Goal: Find specific page/section: Find specific page/section

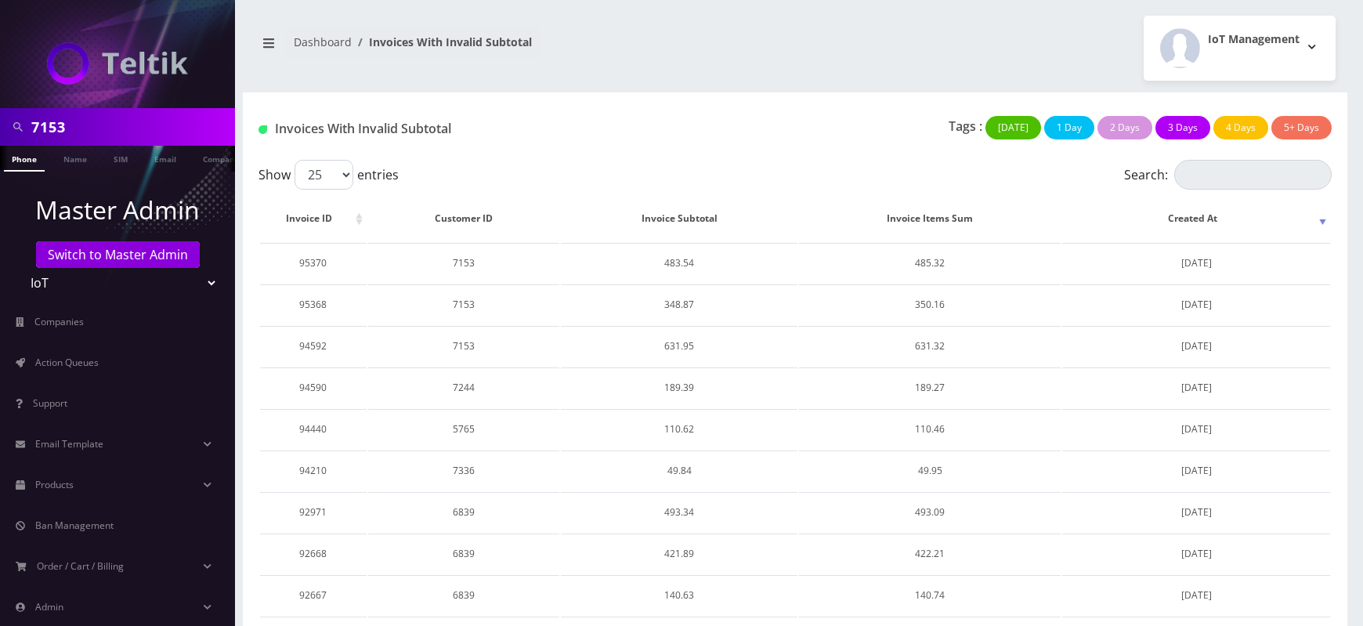
scroll to position [61, 0]
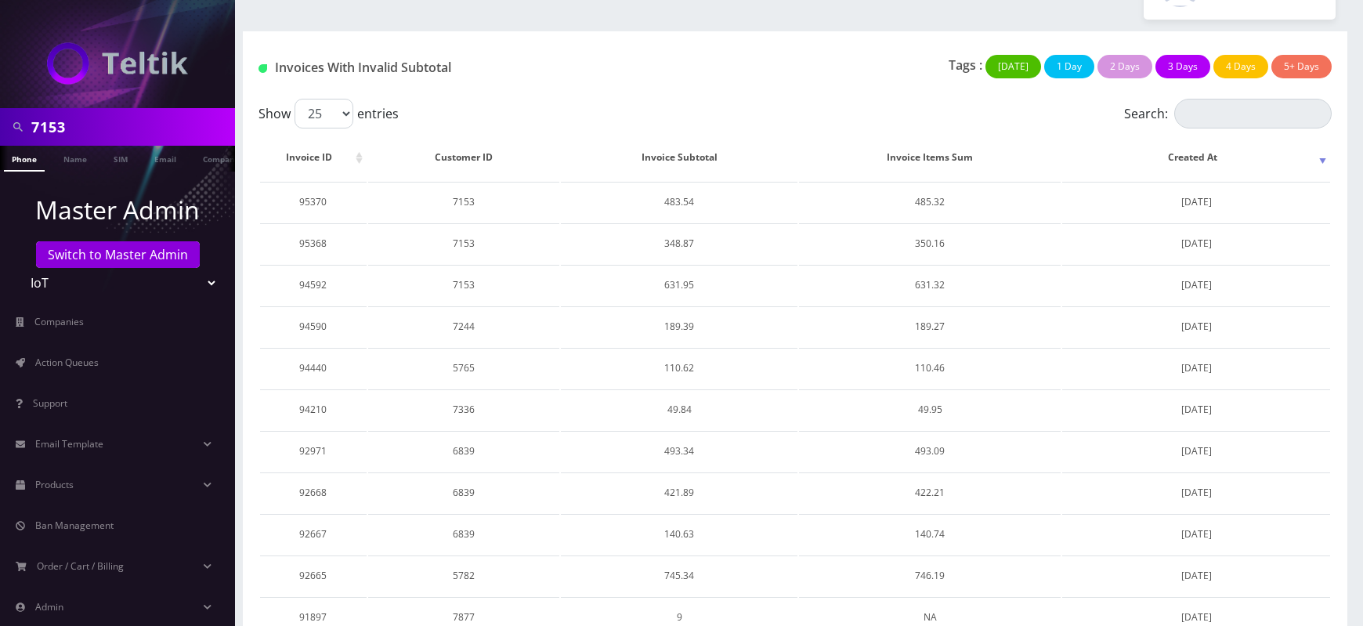
click at [609, 84] on div "Invoices With Invalid Subtotal" at bounding box center [430, 71] width 366 height 32
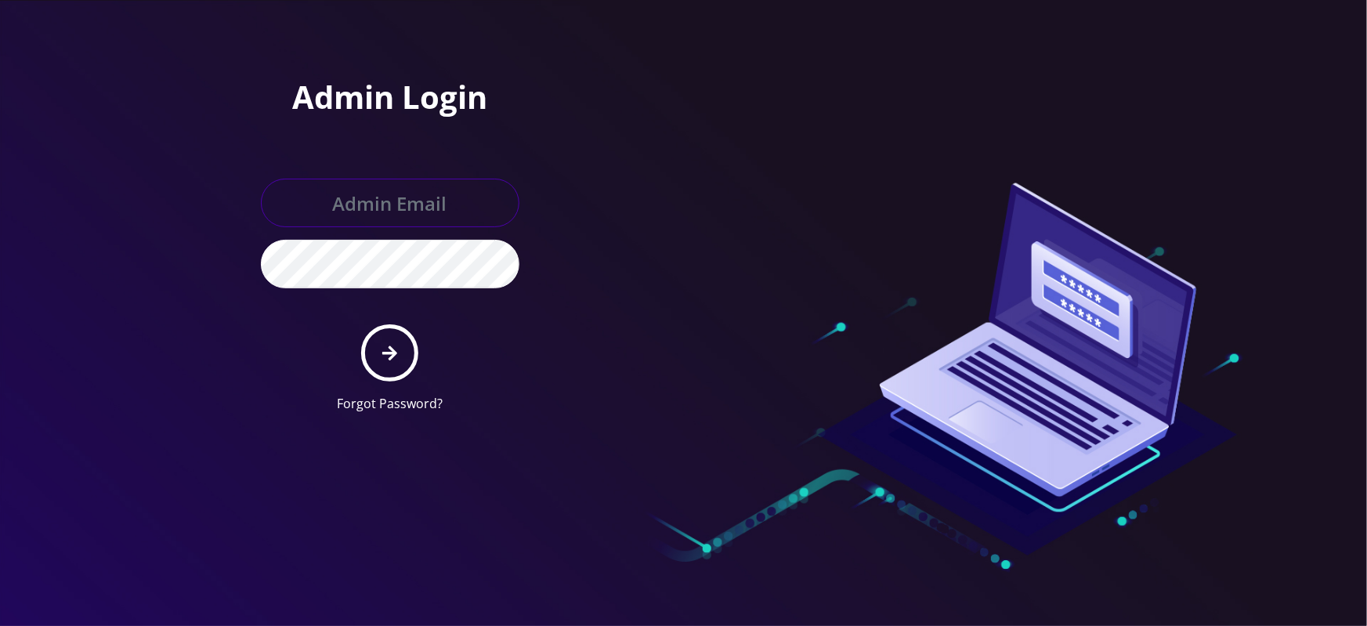
type input "[EMAIL_ADDRESS][DOMAIN_NAME]"
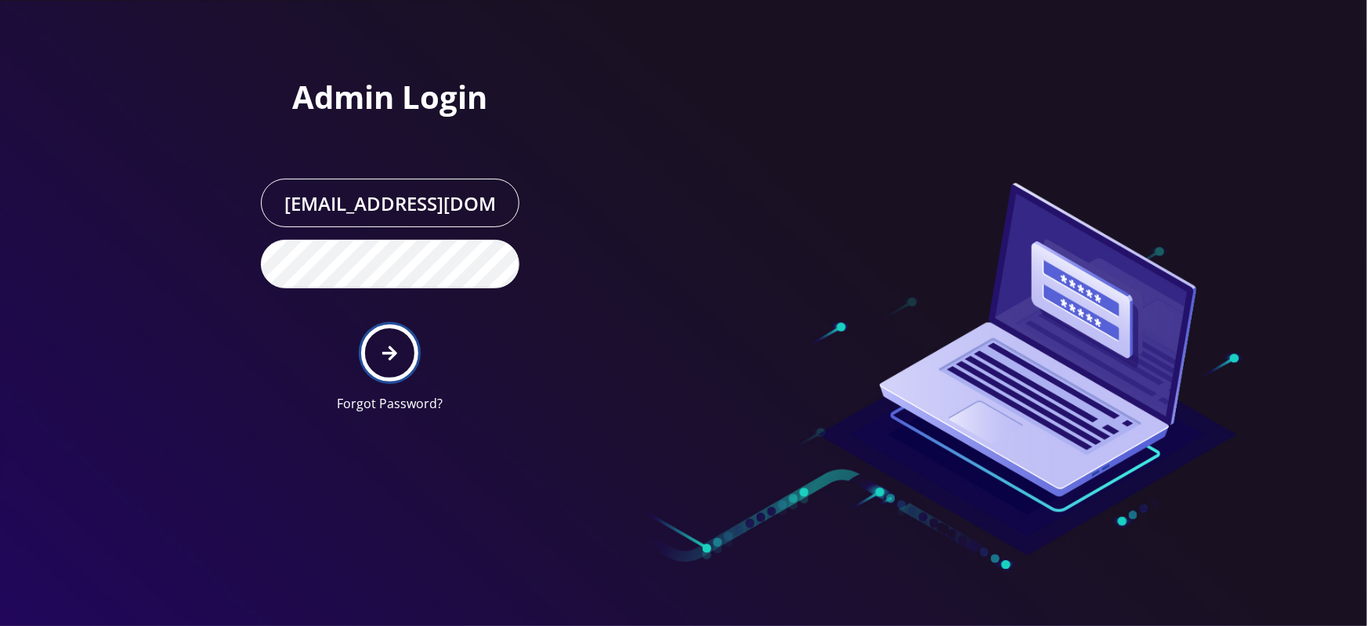
click at [388, 354] on icon "submit" at bounding box center [389, 353] width 15 height 17
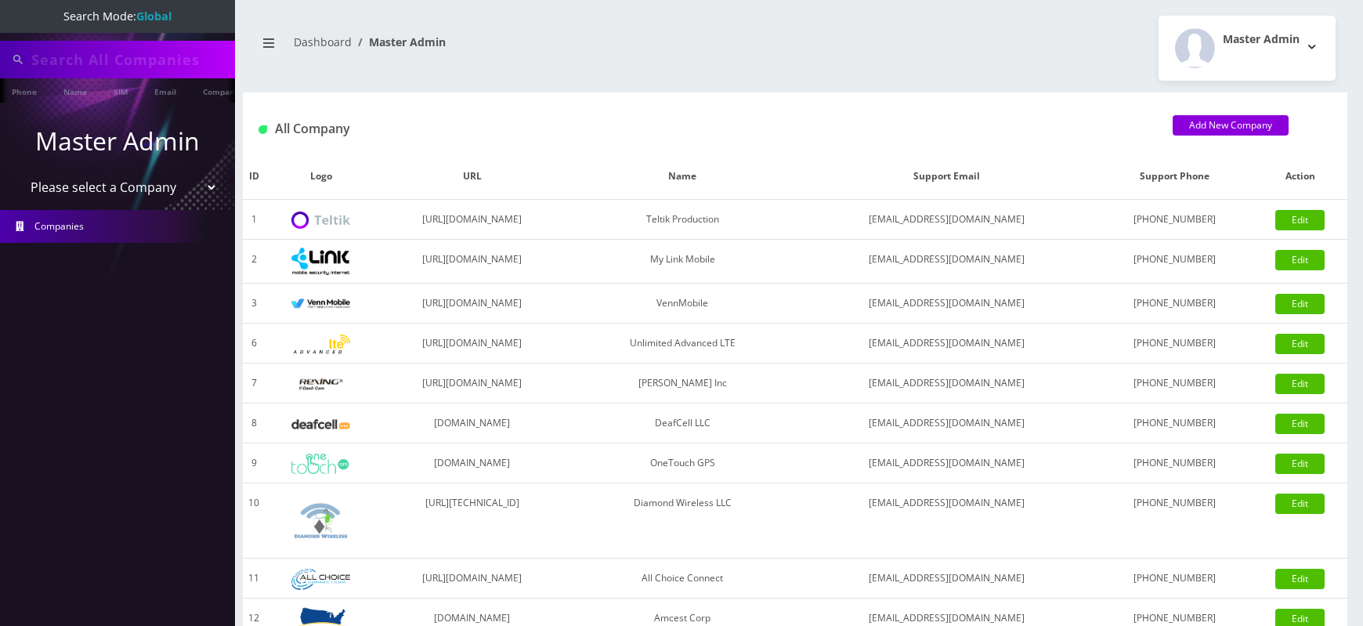
click at [143, 188] on select "Please select a Company Teltik Production My Link Mobile VennMobile Unlimited A…" at bounding box center [118, 187] width 200 height 30
select select "1"
click at [18, 172] on select "Please select a Company Teltik Production My Link Mobile VennMobile Unlimited A…" at bounding box center [118, 187] width 200 height 30
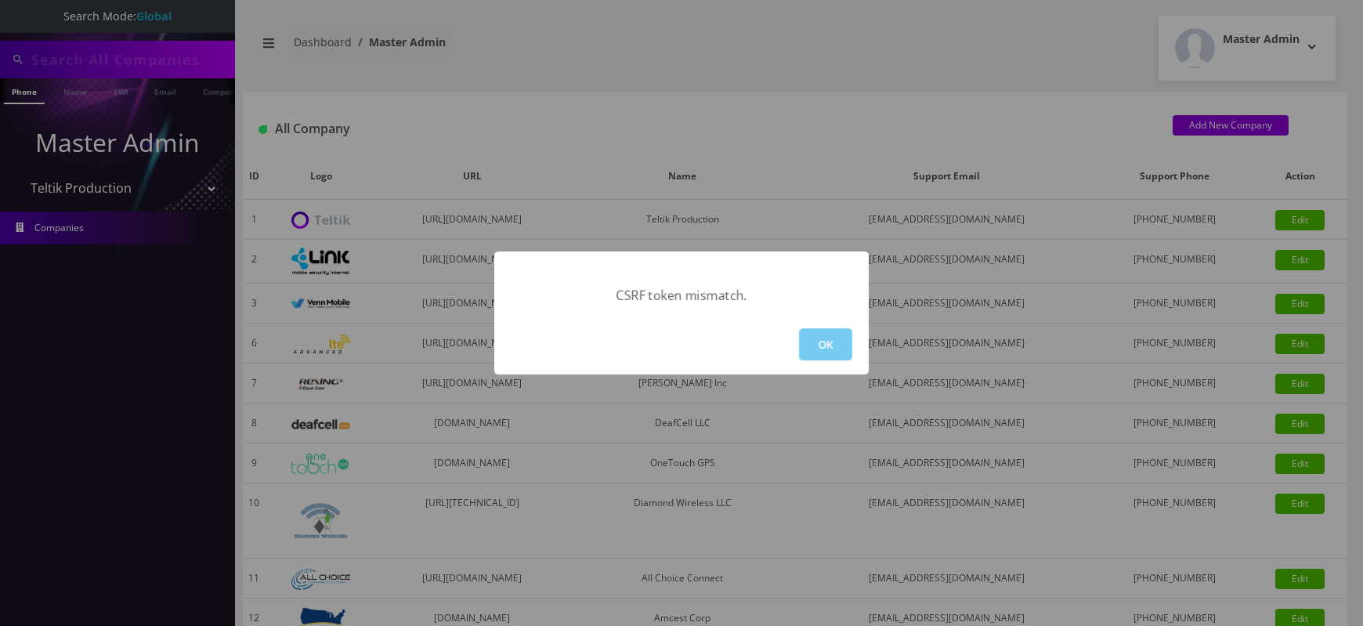
type input "5773"
click at [816, 337] on button "OK" at bounding box center [825, 344] width 53 height 32
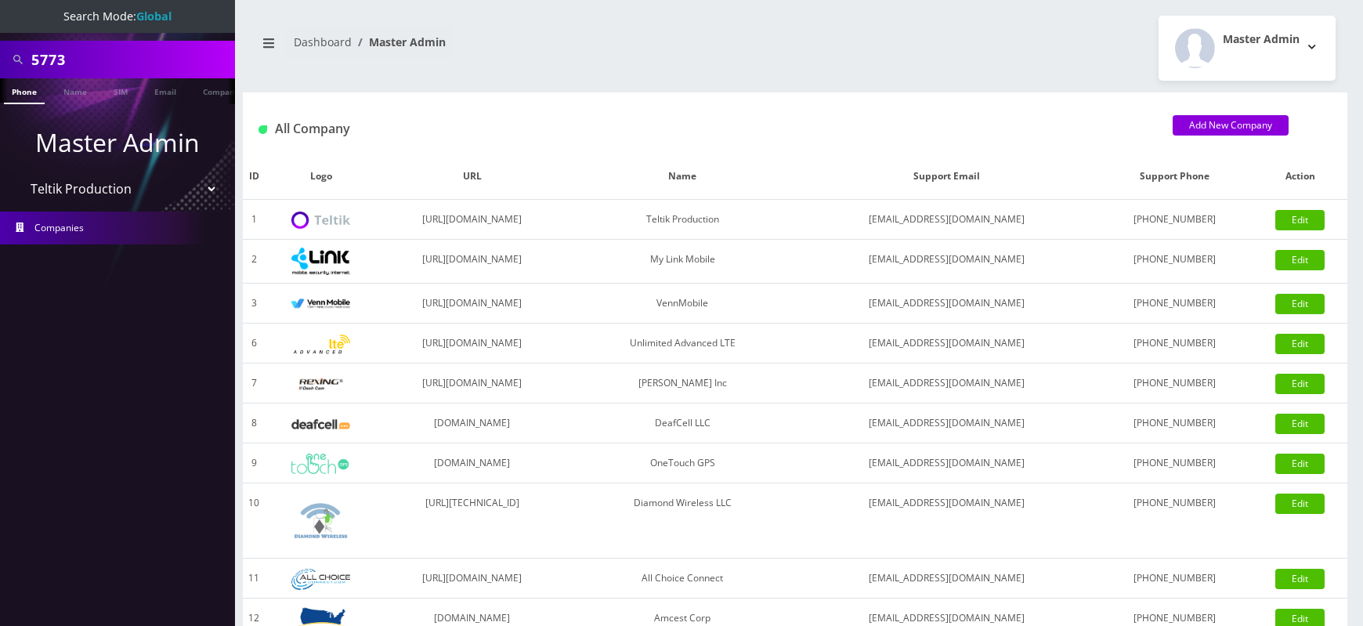
click at [18, 174] on select "Please select a Company Teltik Production My Link Mobile VennMobile Unlimited A…" at bounding box center [118, 189] width 200 height 30
select select "2"
click at [18, 174] on select "Please select a Company Teltik Production My Link Mobile VennMobile Unlimited A…" at bounding box center [118, 189] width 200 height 30
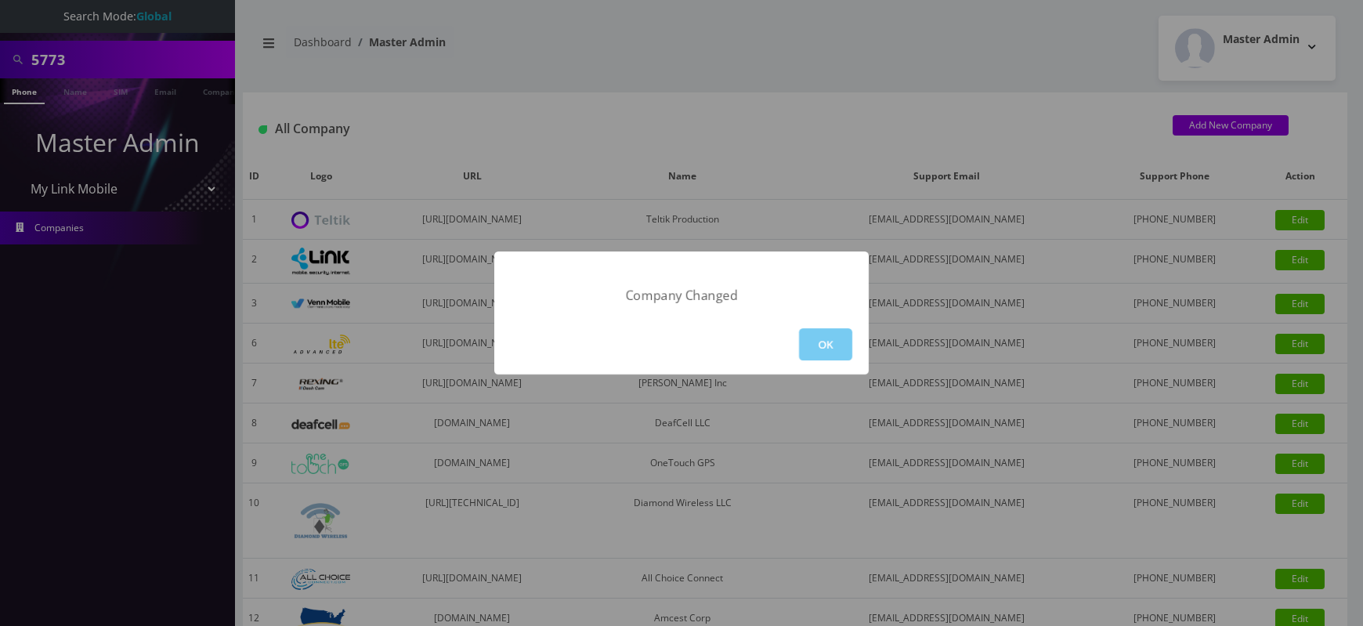
click at [827, 345] on button "OK" at bounding box center [825, 344] width 53 height 32
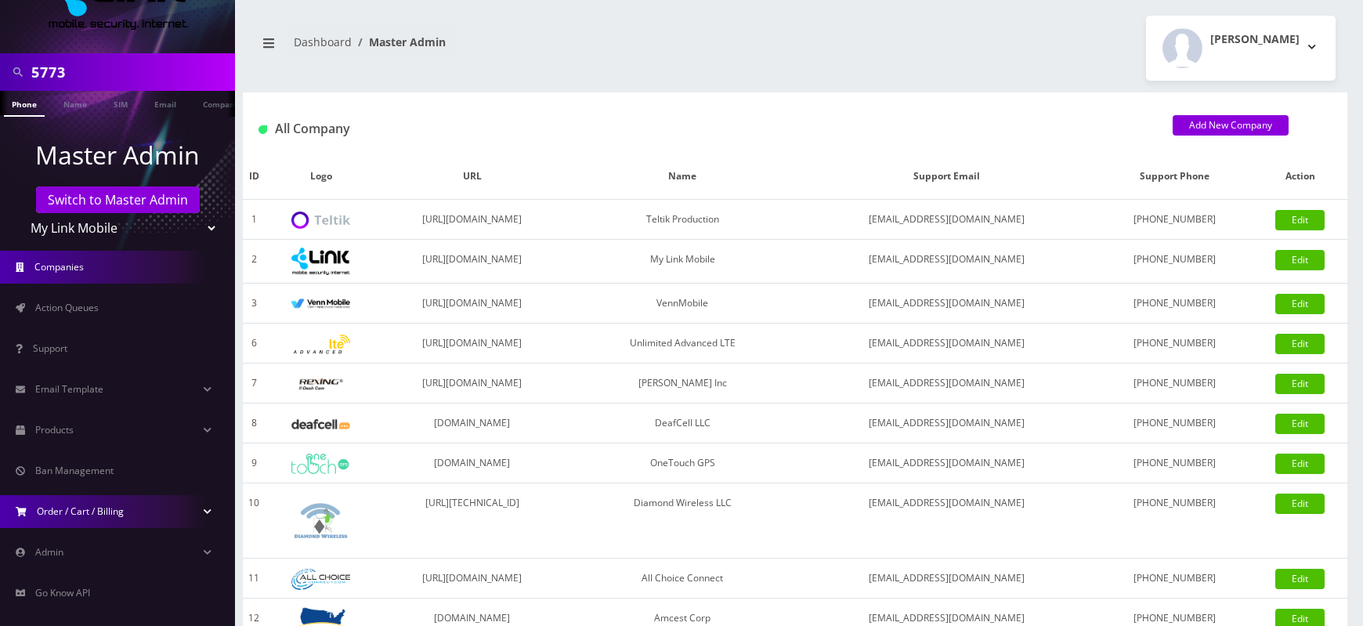
scroll to position [134, 0]
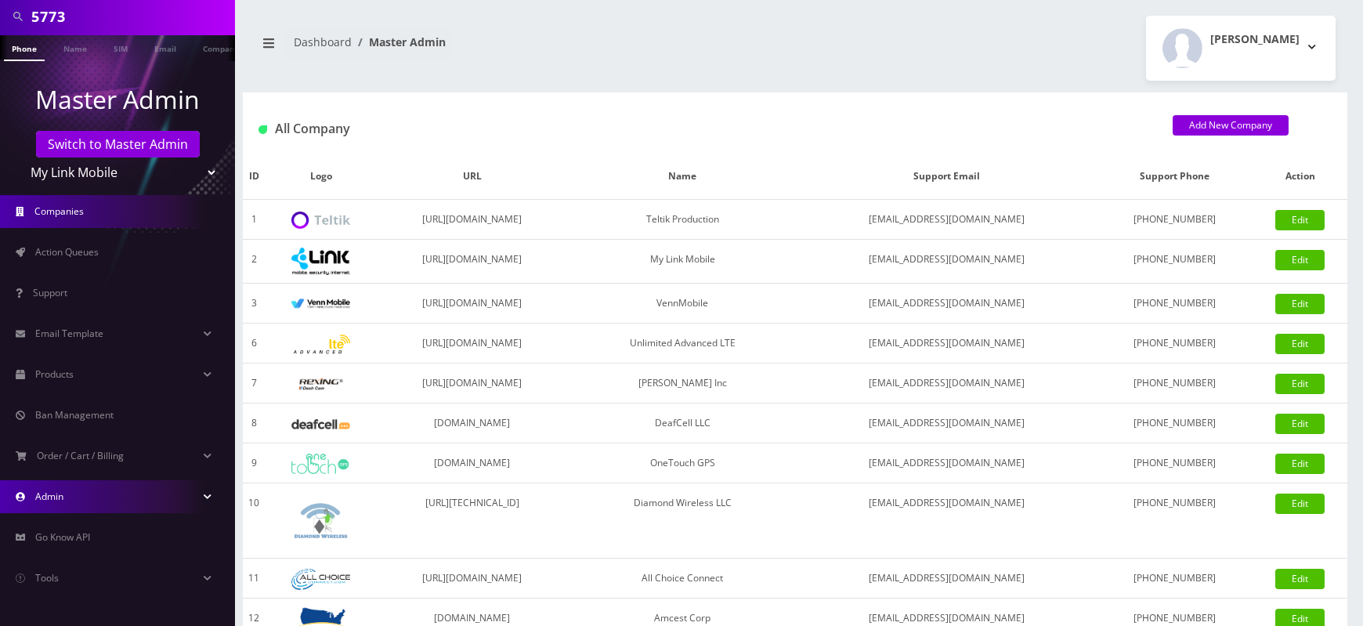
click at [84, 505] on link "Admin" at bounding box center [117, 496] width 235 height 33
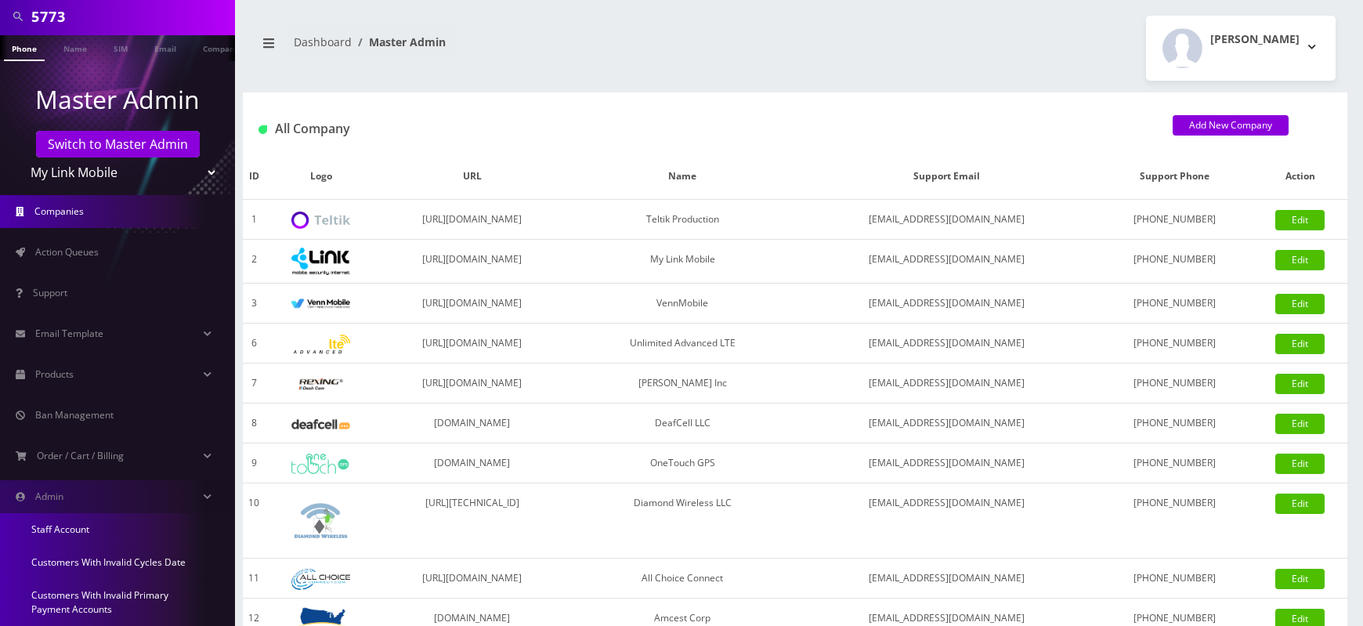
scroll to position [313, 0]
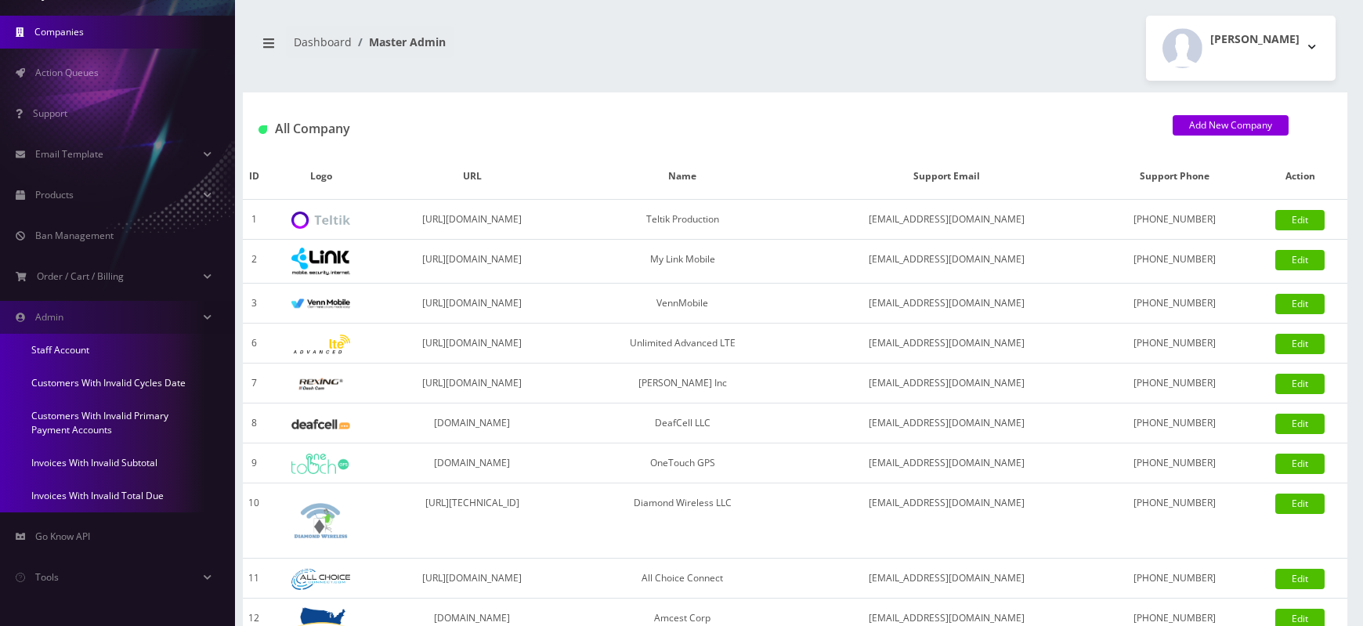
click at [114, 460] on link "Invoices With Invalid Subtotal" at bounding box center [117, 463] width 235 height 33
